Goal: Contribute content: Add original content to the website for others to see

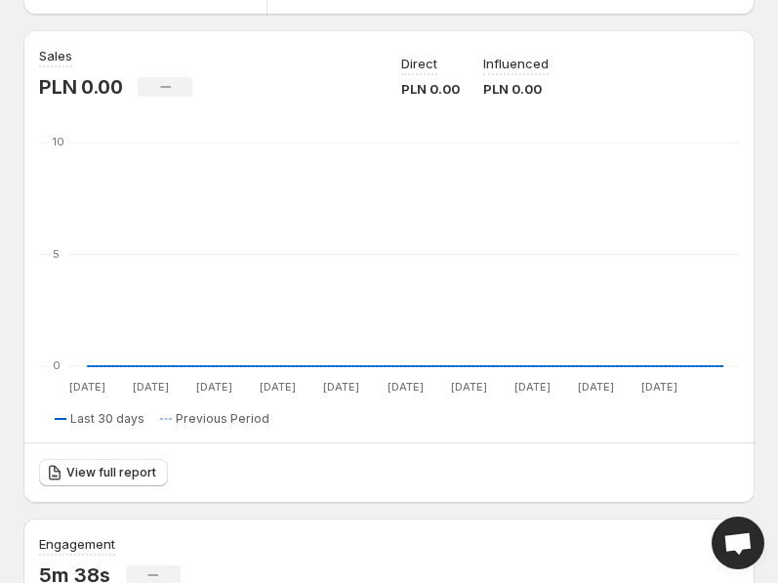
scroll to position [281, 0]
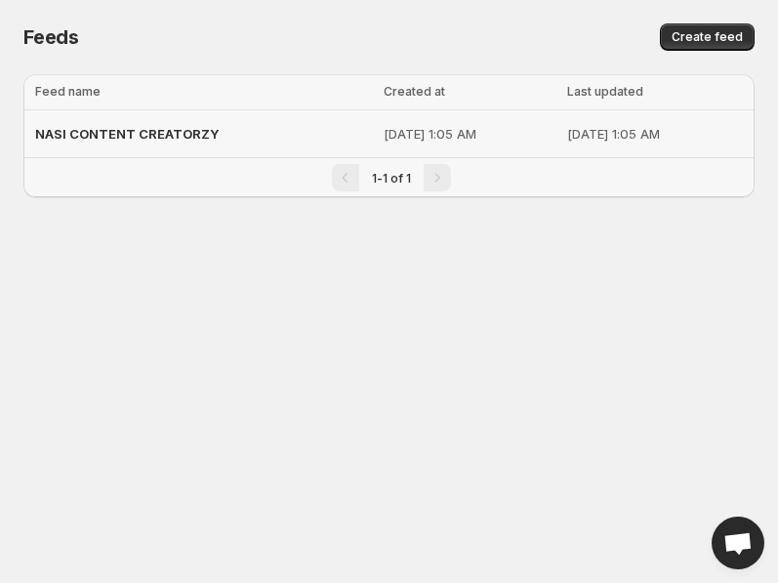
click at [140, 124] on div "NASI CONTENT CREATORZY" at bounding box center [203, 133] width 337 height 35
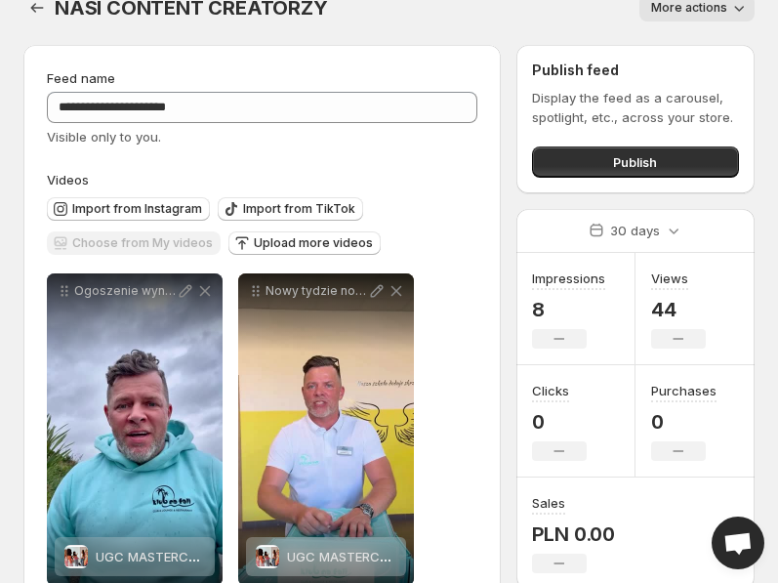
scroll to position [31, 0]
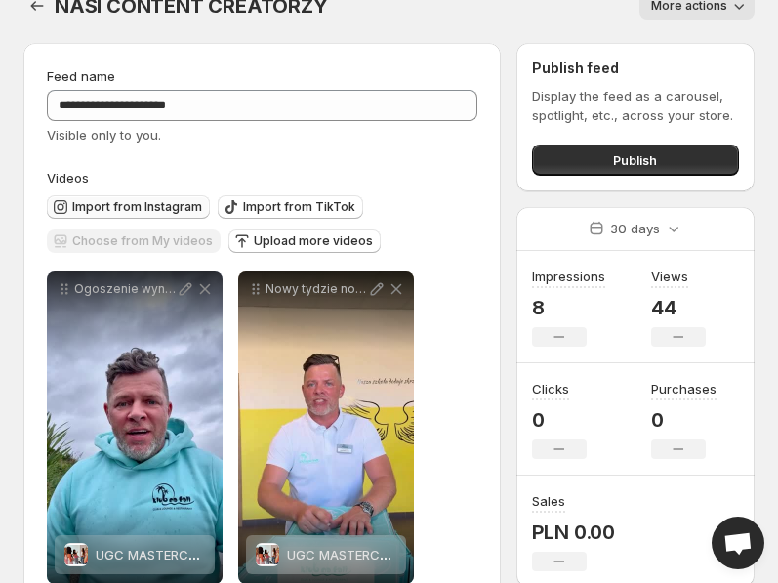
click at [184, 211] on span "Import from Instagram" at bounding box center [137, 207] width 130 height 16
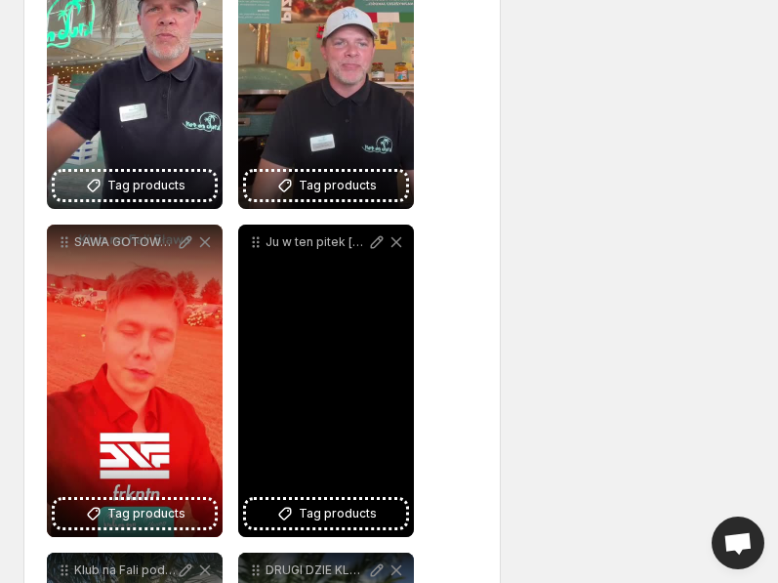
scroll to position [1060, 0]
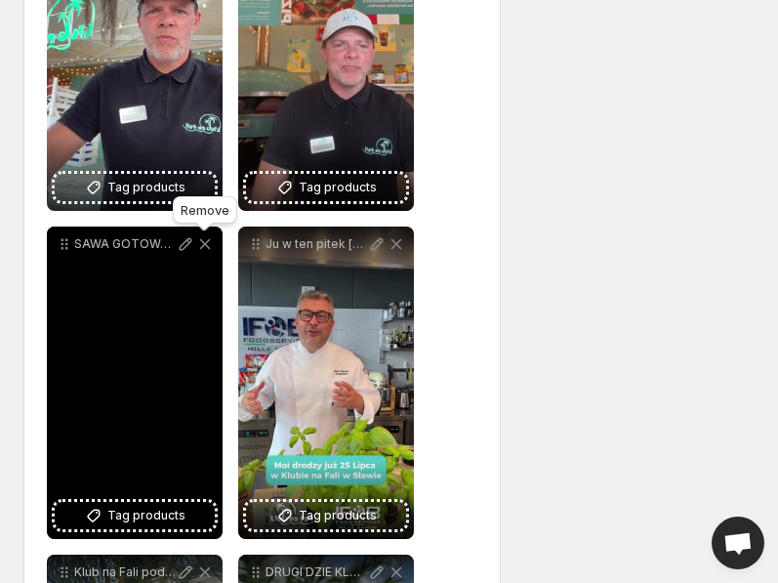
click at [204, 239] on icon at bounding box center [205, 244] width 20 height 20
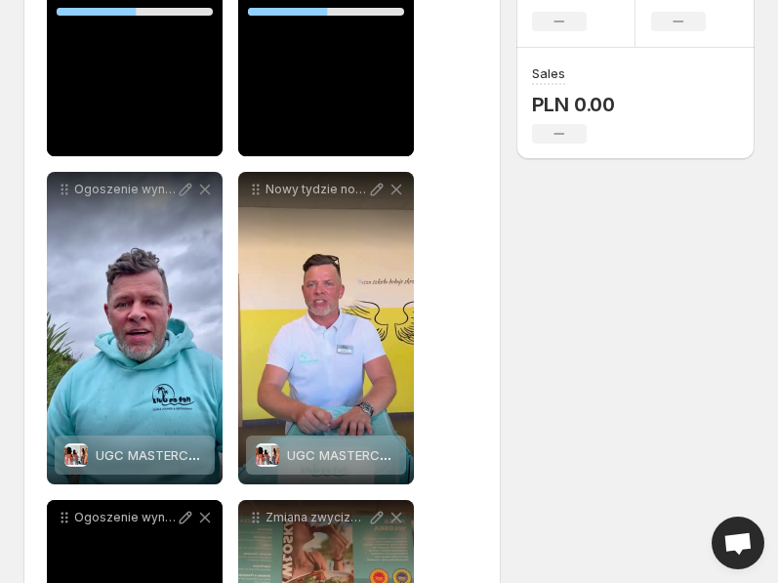
scroll to position [411, 0]
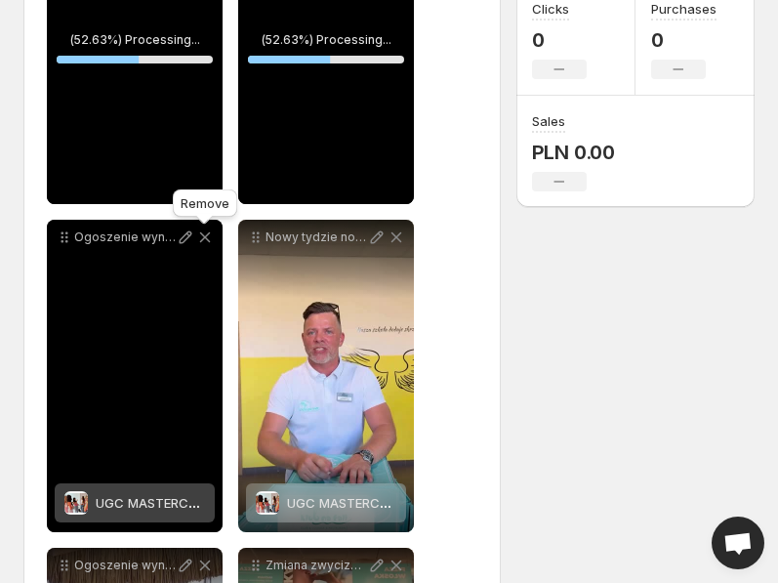
click at [207, 238] on icon at bounding box center [205, 238] width 20 height 20
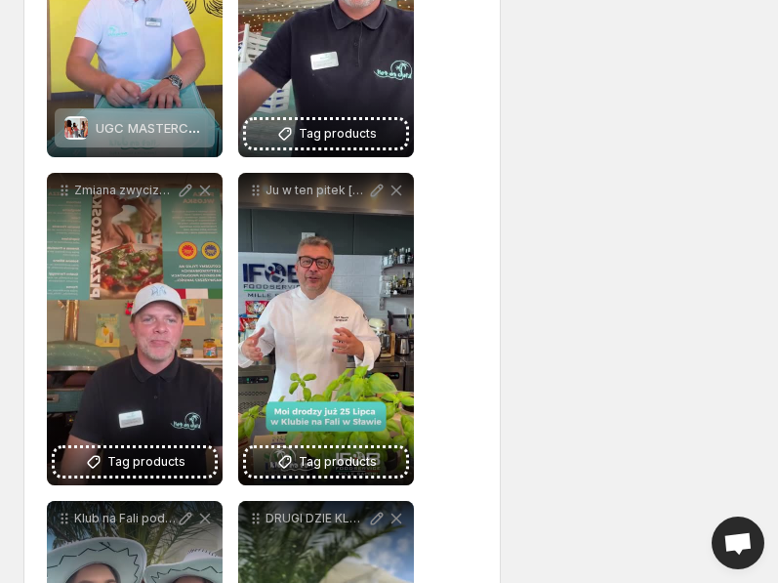
scroll to position [817, 0]
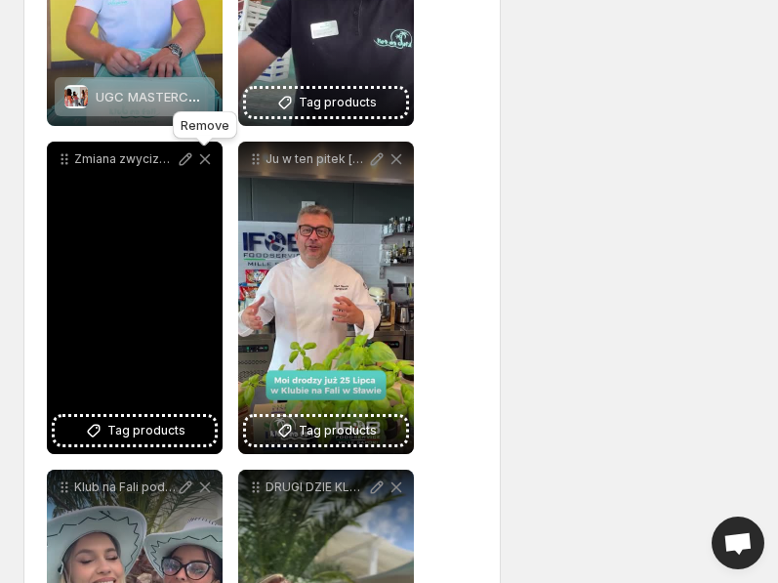
click at [204, 156] on icon at bounding box center [205, 159] width 20 height 20
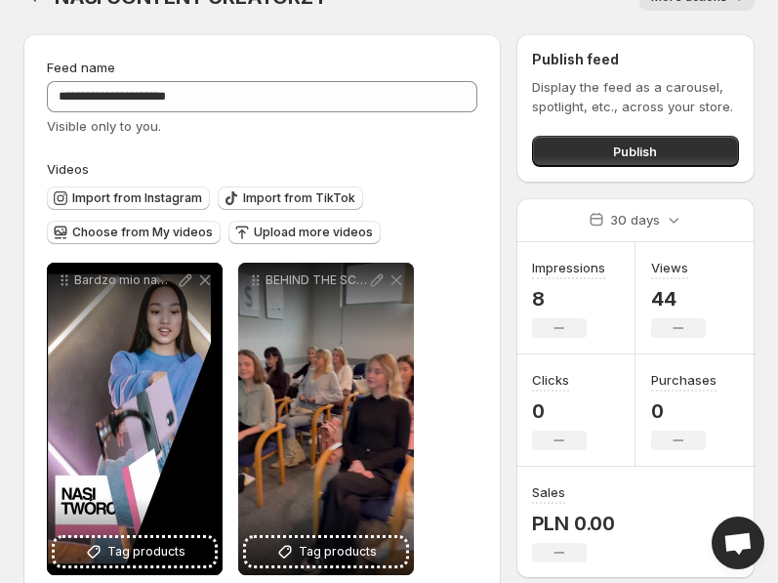
scroll to position [0, 0]
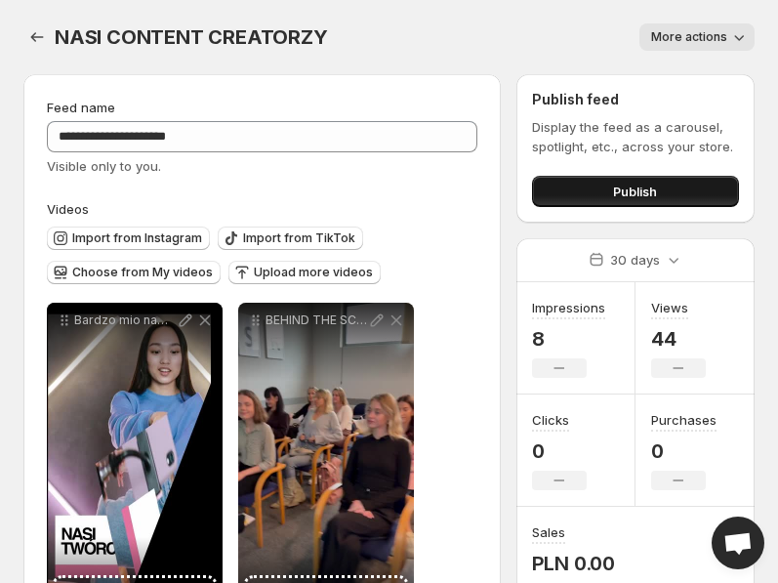
click at [594, 195] on button "Publish" at bounding box center [635, 191] width 207 height 31
click at [602, 191] on button "Publish" at bounding box center [635, 191] width 207 height 31
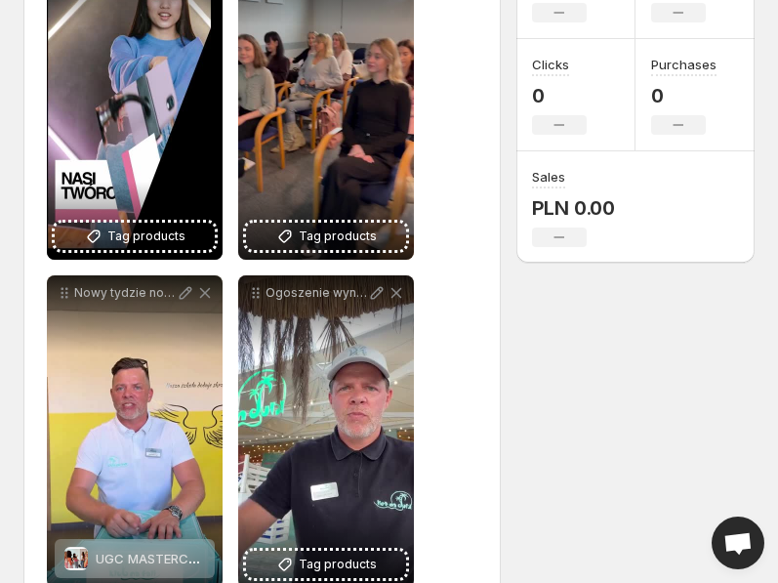
scroll to position [356, 0]
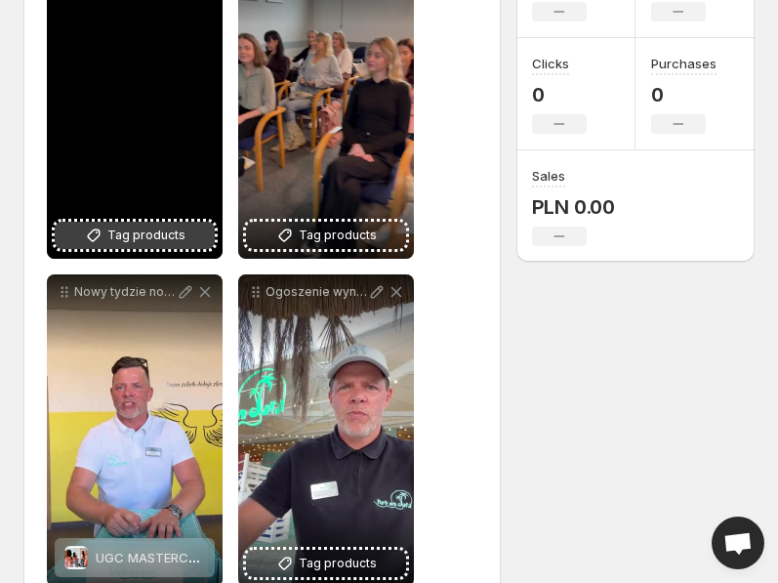
click at [119, 242] on span "Tag products" at bounding box center [146, 236] width 78 height 20
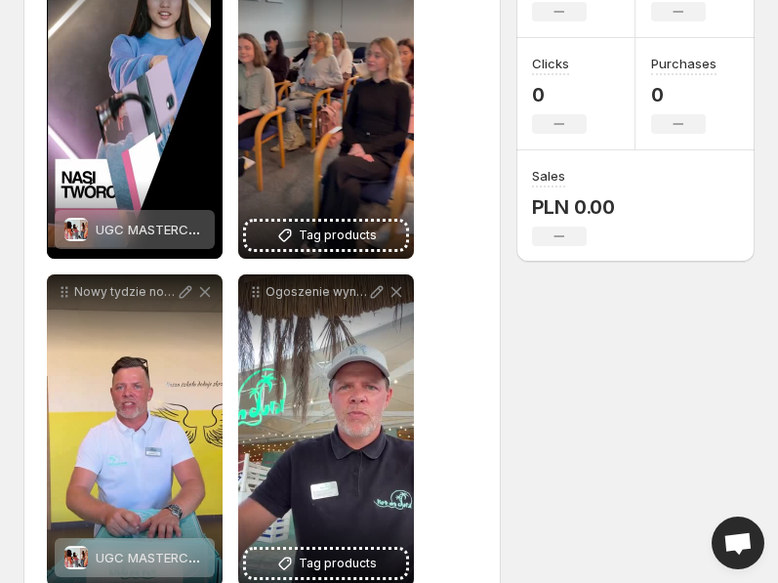
scroll to position [0, 0]
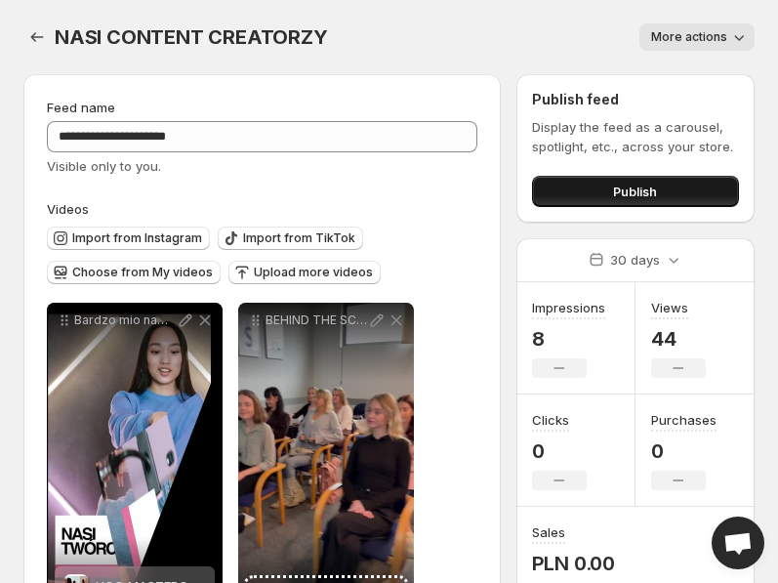
click at [623, 191] on span "Publish" at bounding box center [635, 192] width 44 height 20
